Goal: Find specific page/section: Find specific page/section

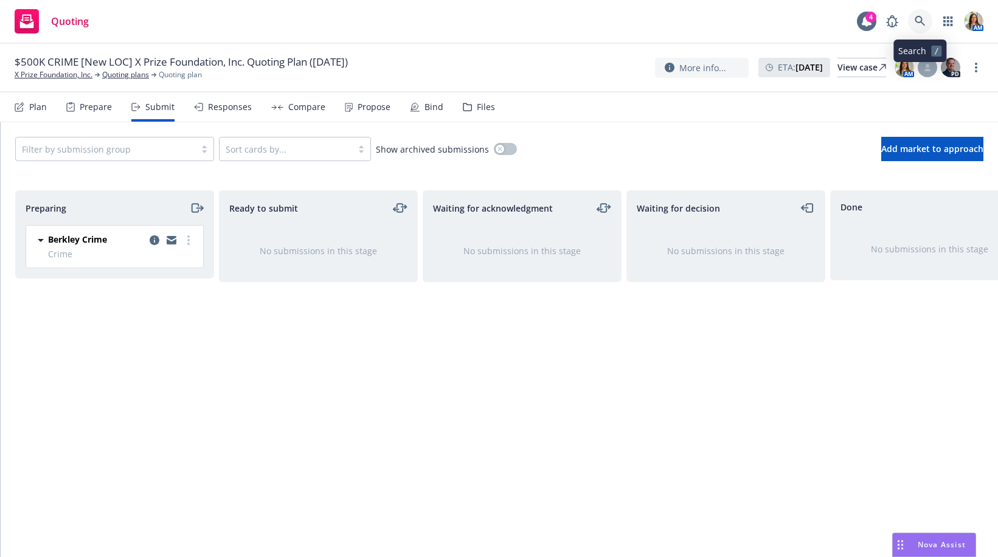
click at [920, 20] on icon at bounding box center [919, 21] width 11 height 11
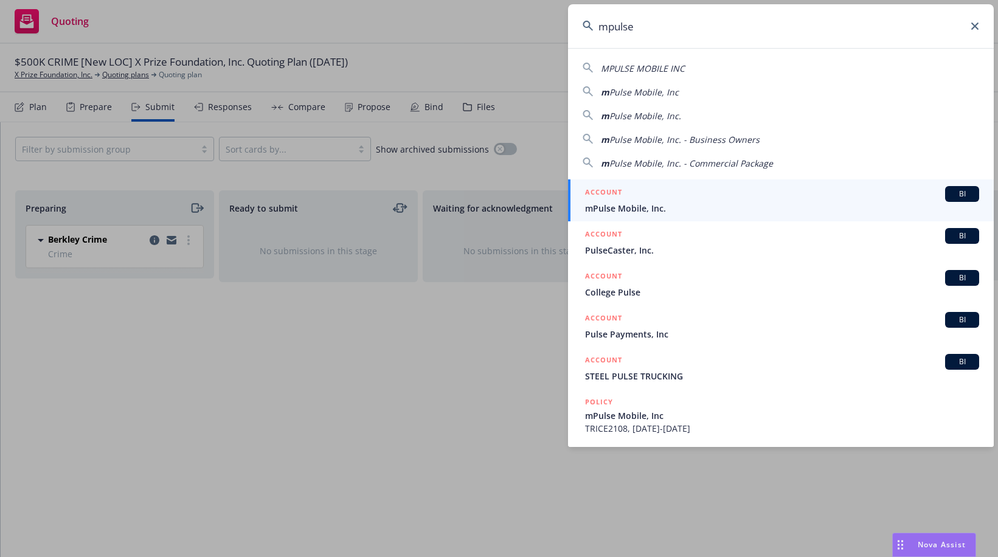
type input "mpulse"
click at [699, 199] on div "ACCOUNT BI" at bounding box center [782, 194] width 394 height 16
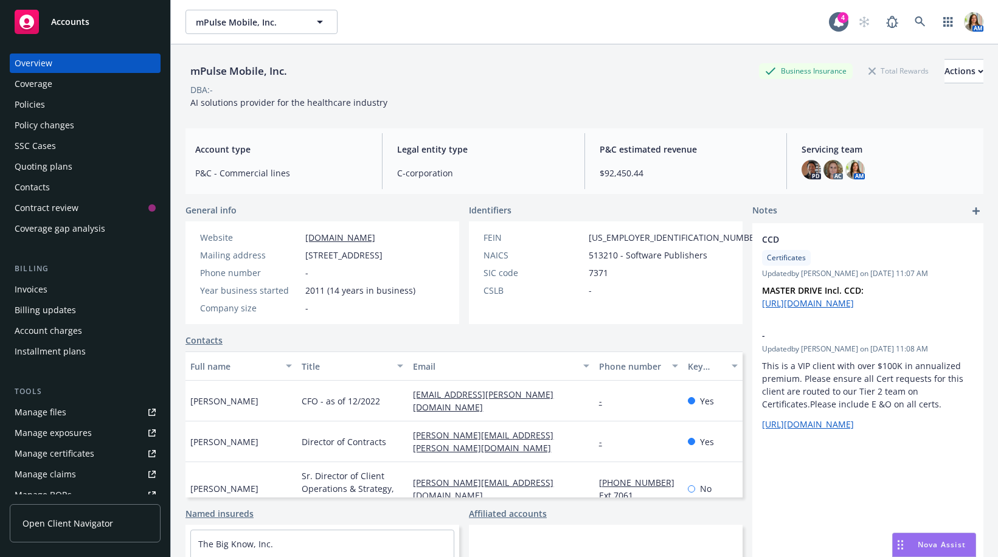
click at [93, 102] on div "Policies" at bounding box center [85, 104] width 141 height 19
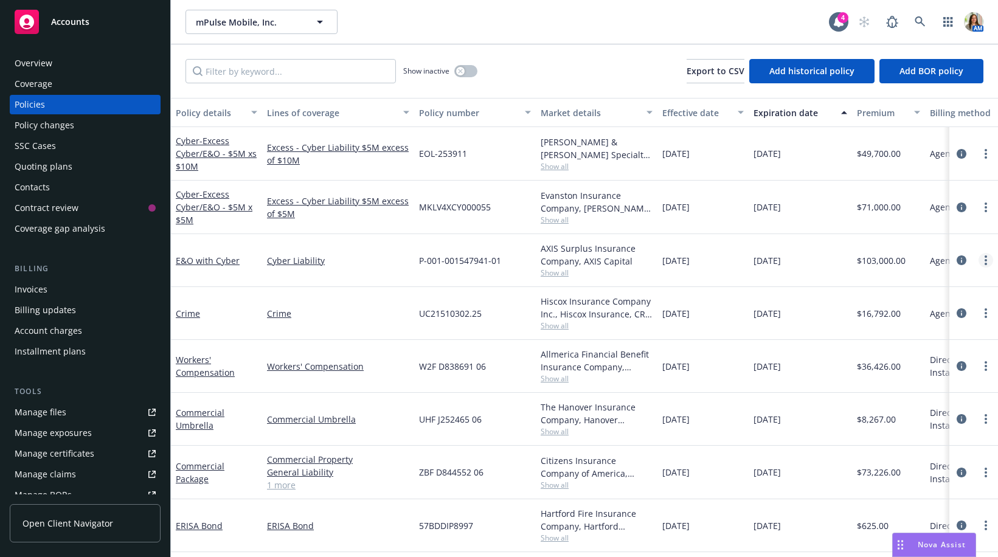
click at [988, 257] on link "more" at bounding box center [985, 260] width 15 height 15
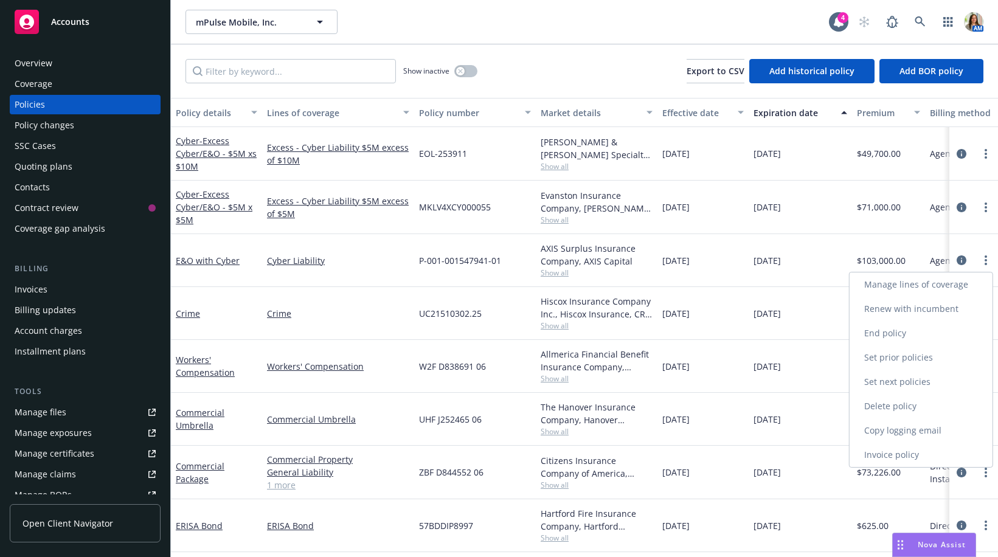
click at [872, 435] on link "Copy logging email" at bounding box center [920, 430] width 143 height 24
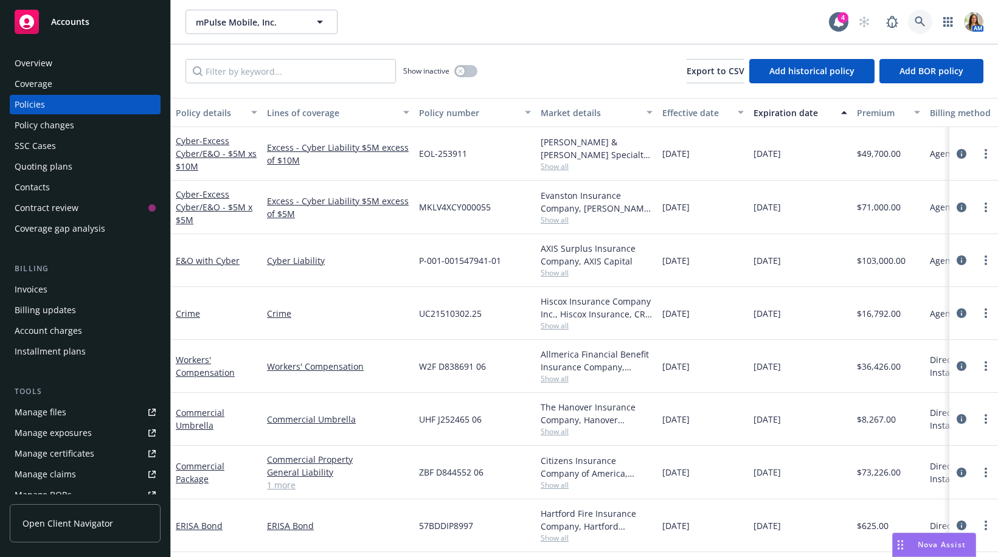
click at [929, 18] on link at bounding box center [920, 22] width 24 height 24
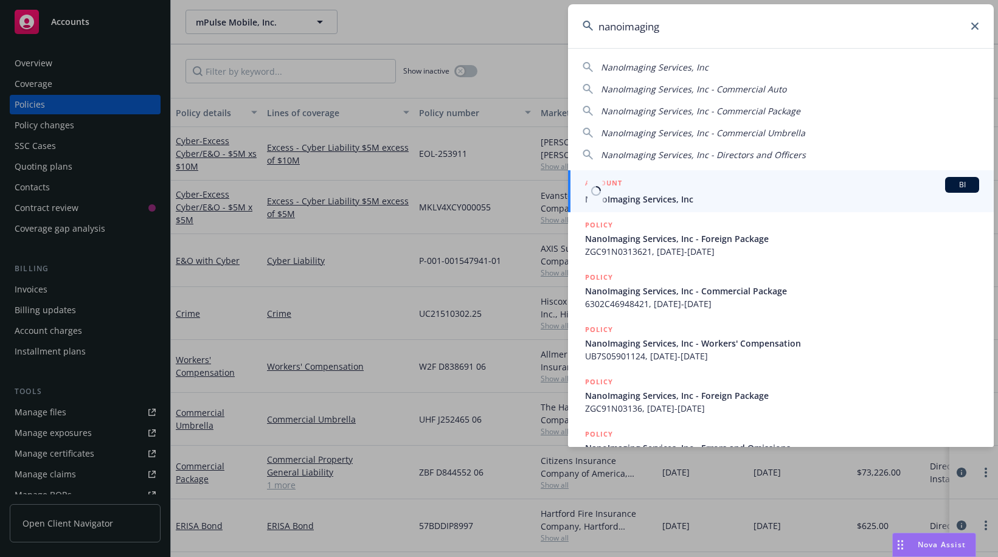
type input "nanoimaging"
click at [664, 194] on span "NanoImaging Services, Inc" at bounding box center [782, 199] width 394 height 13
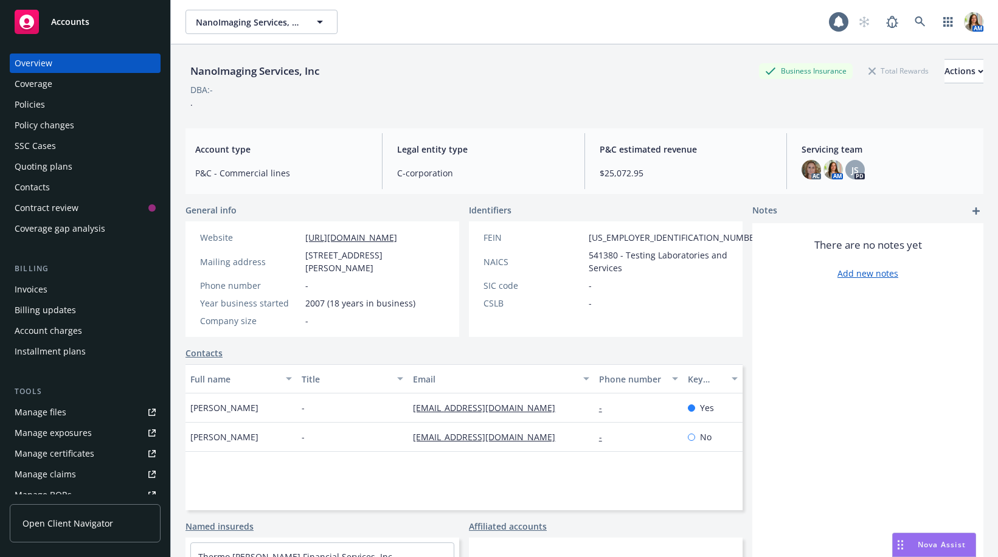
click at [38, 174] on div "Quoting plans" at bounding box center [44, 166] width 58 height 19
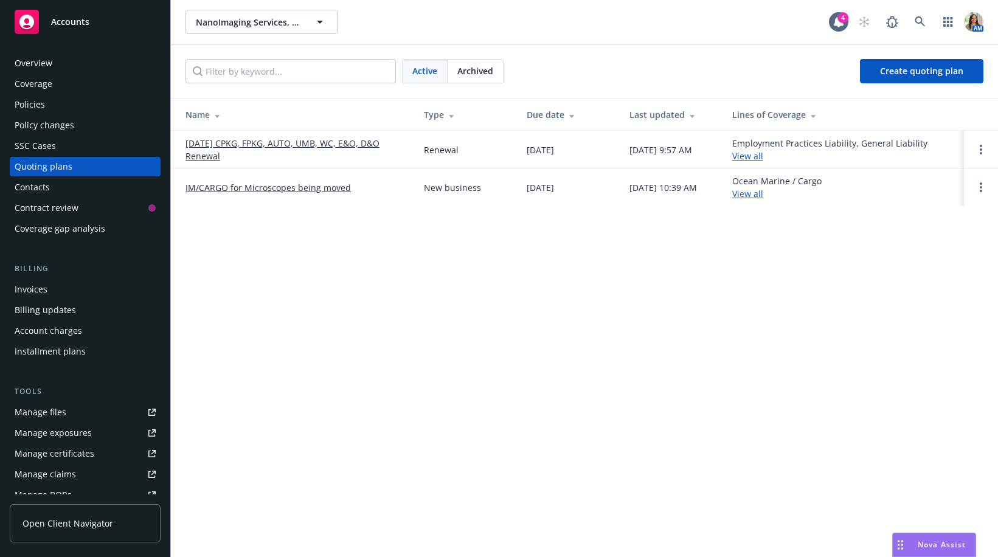
click at [242, 136] on td "09/01/25 CPKG, FPKG, AUTO, UMB, WC, E&O, D&O Renewal" at bounding box center [292, 150] width 243 height 38
click at [214, 148] on link "09/01/25 CPKG, FPKG, AUTO, UMB, WC, E&O, D&O Renewal" at bounding box center [294, 150] width 219 height 26
